Goal: Task Accomplishment & Management: Manage account settings

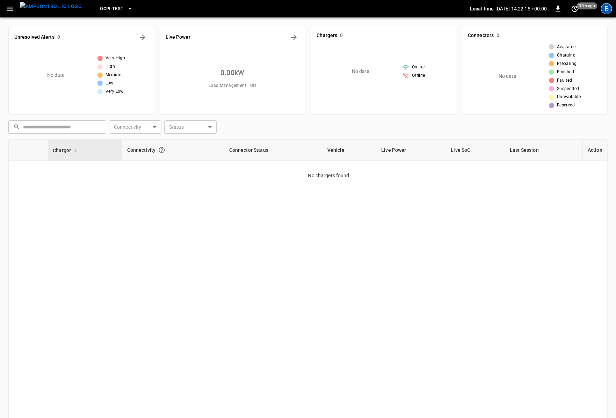
click at [608, 12] on div "B" at bounding box center [606, 8] width 11 height 11
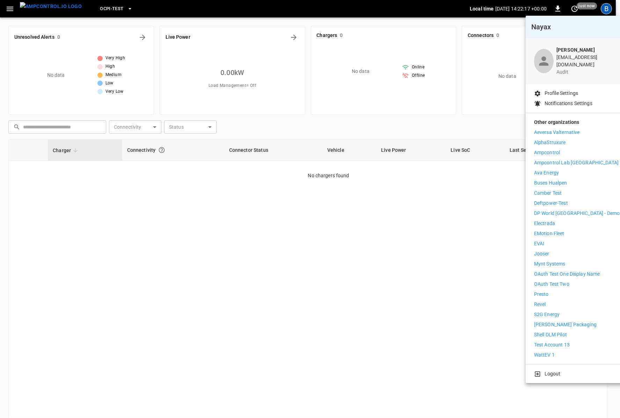
click at [565, 371] on li "Logout" at bounding box center [577, 374] width 86 height 7
